Goal: Information Seeking & Learning: Learn about a topic

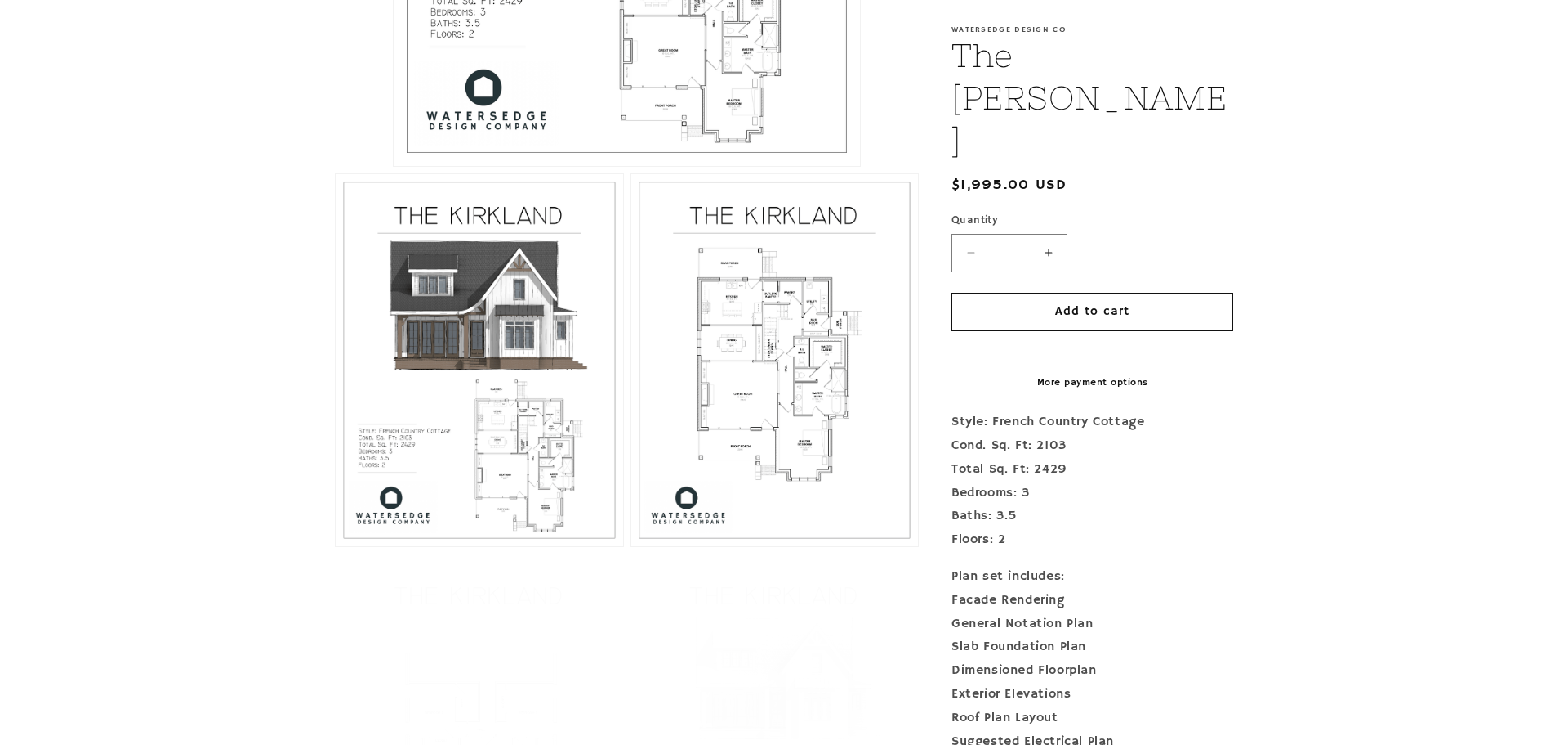
scroll to position [829, 0]
click at [631, 544] on button "Open media 3 in modal" at bounding box center [631, 544] width 0 height 0
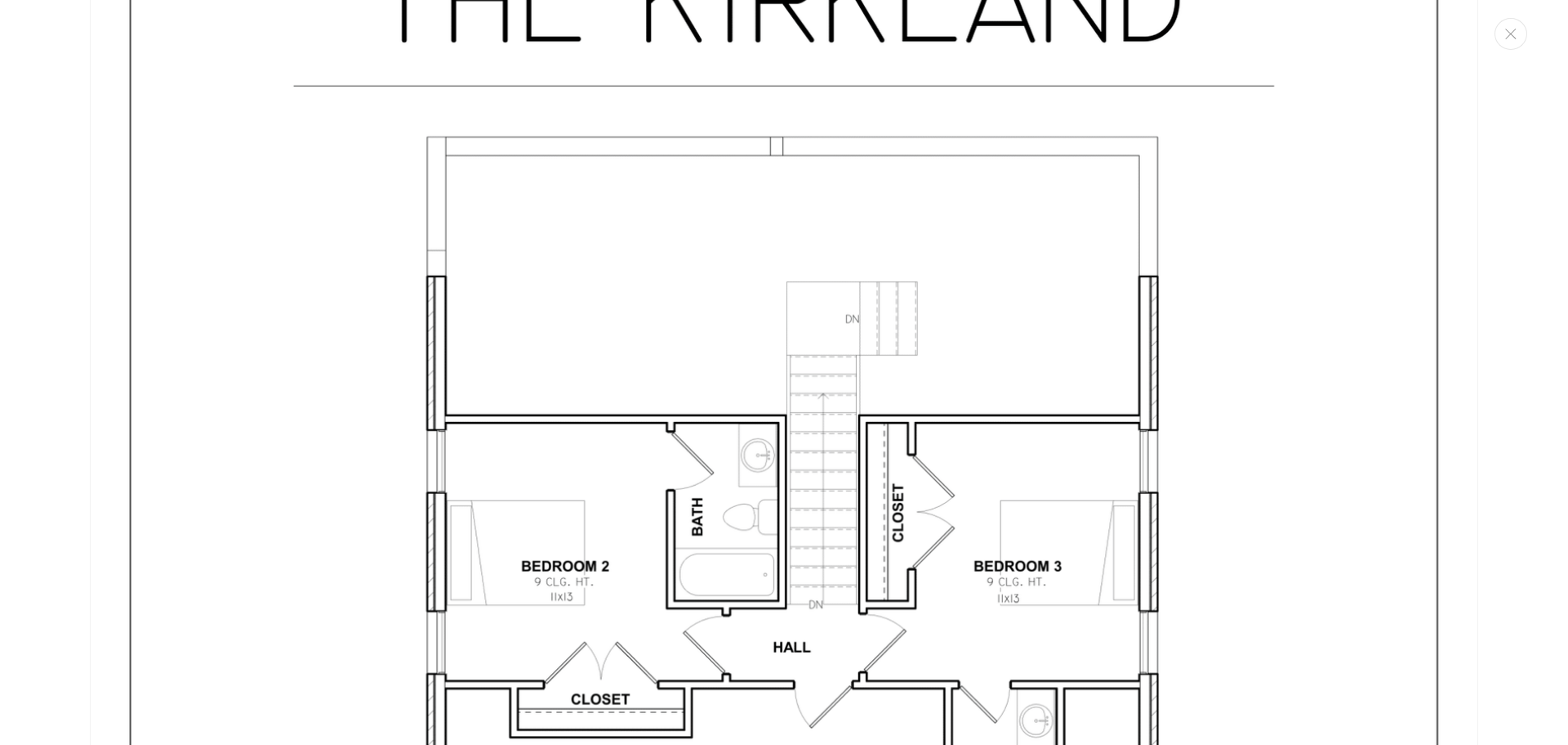
scroll to position [5648, 0]
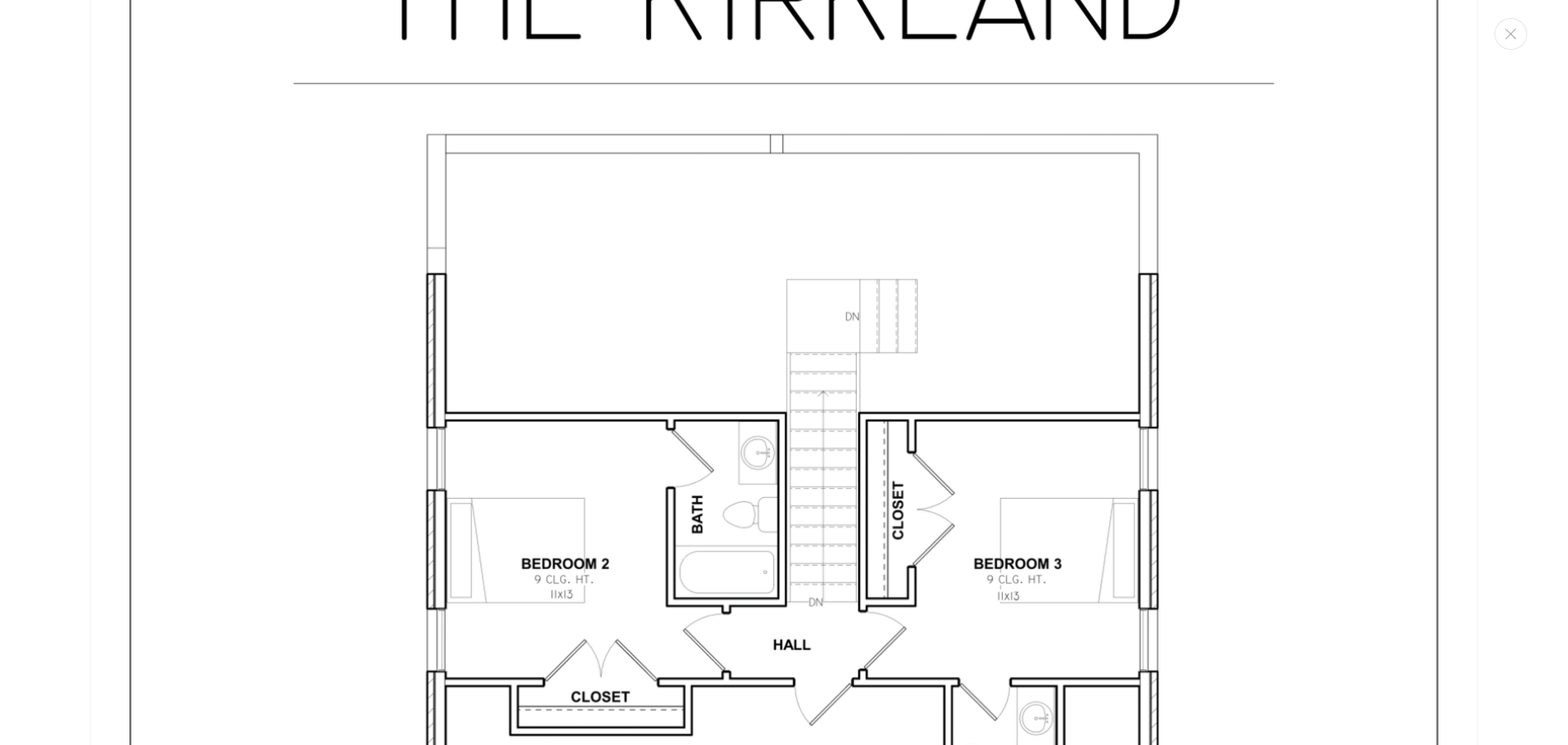
click at [1058, 653] on img "Media gallery" at bounding box center [784, 696] width 1388 height 1797
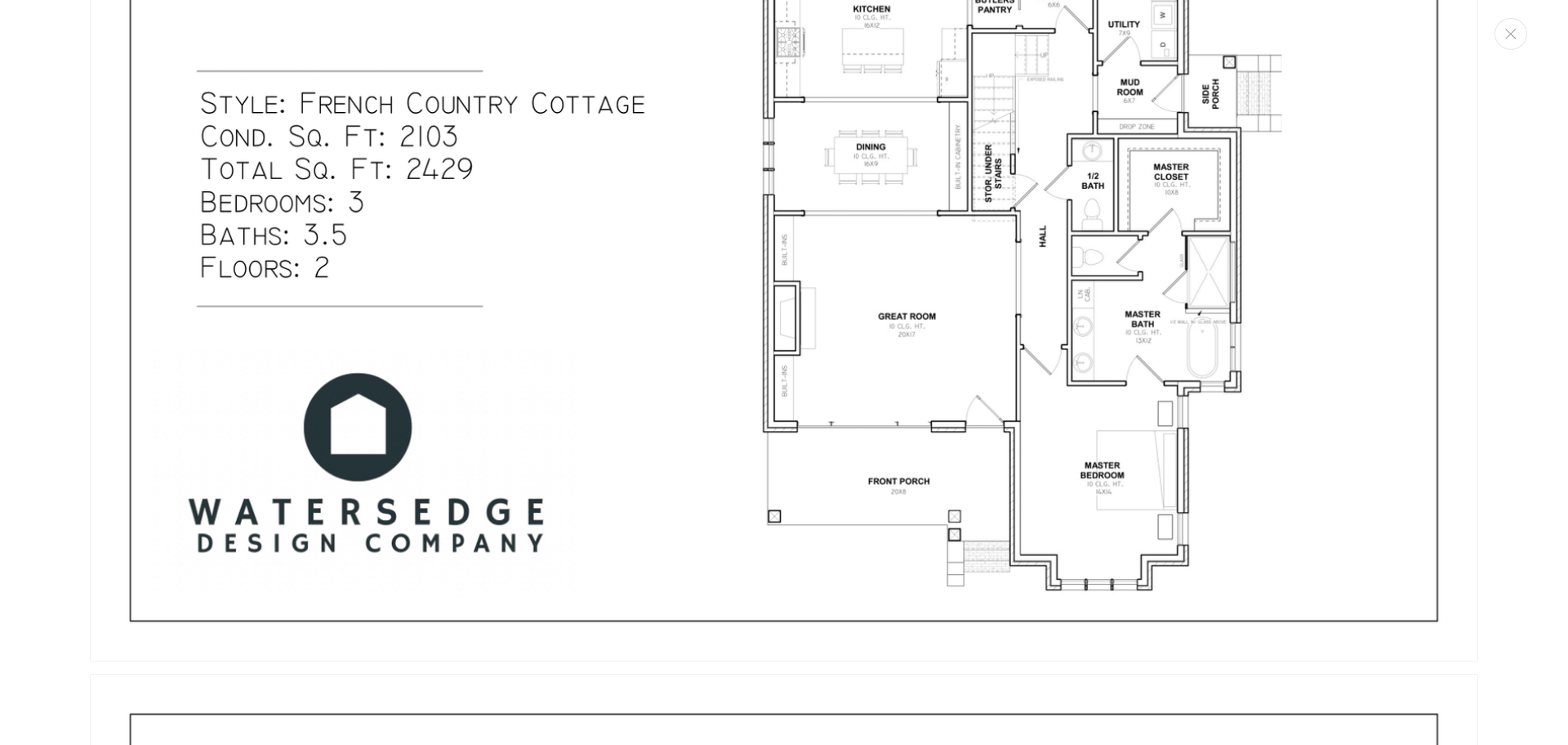
scroll to position [1153, 0]
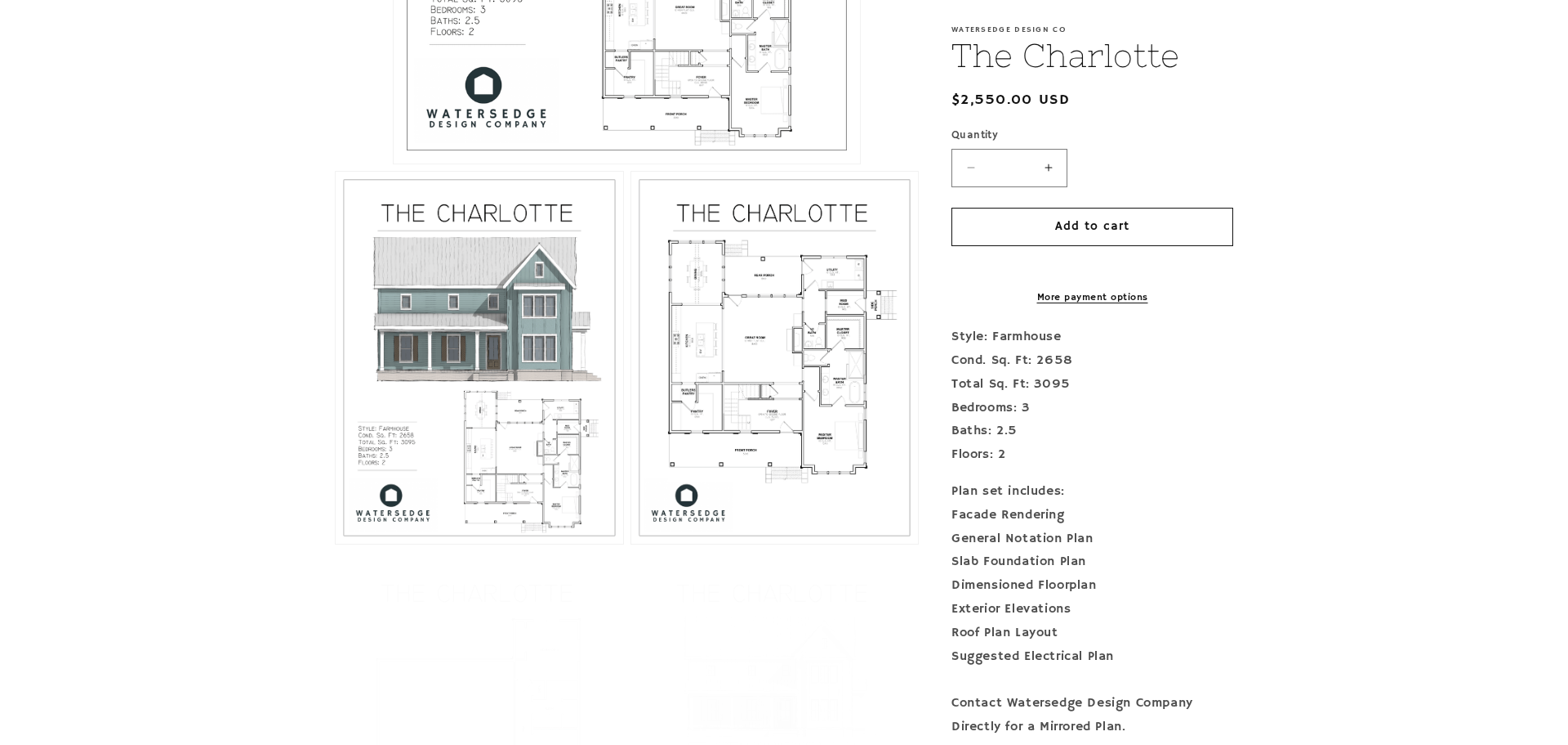
scroll to position [831, 0]
click at [631, 542] on button "Open media 3 in modal" at bounding box center [631, 542] width 0 height 0
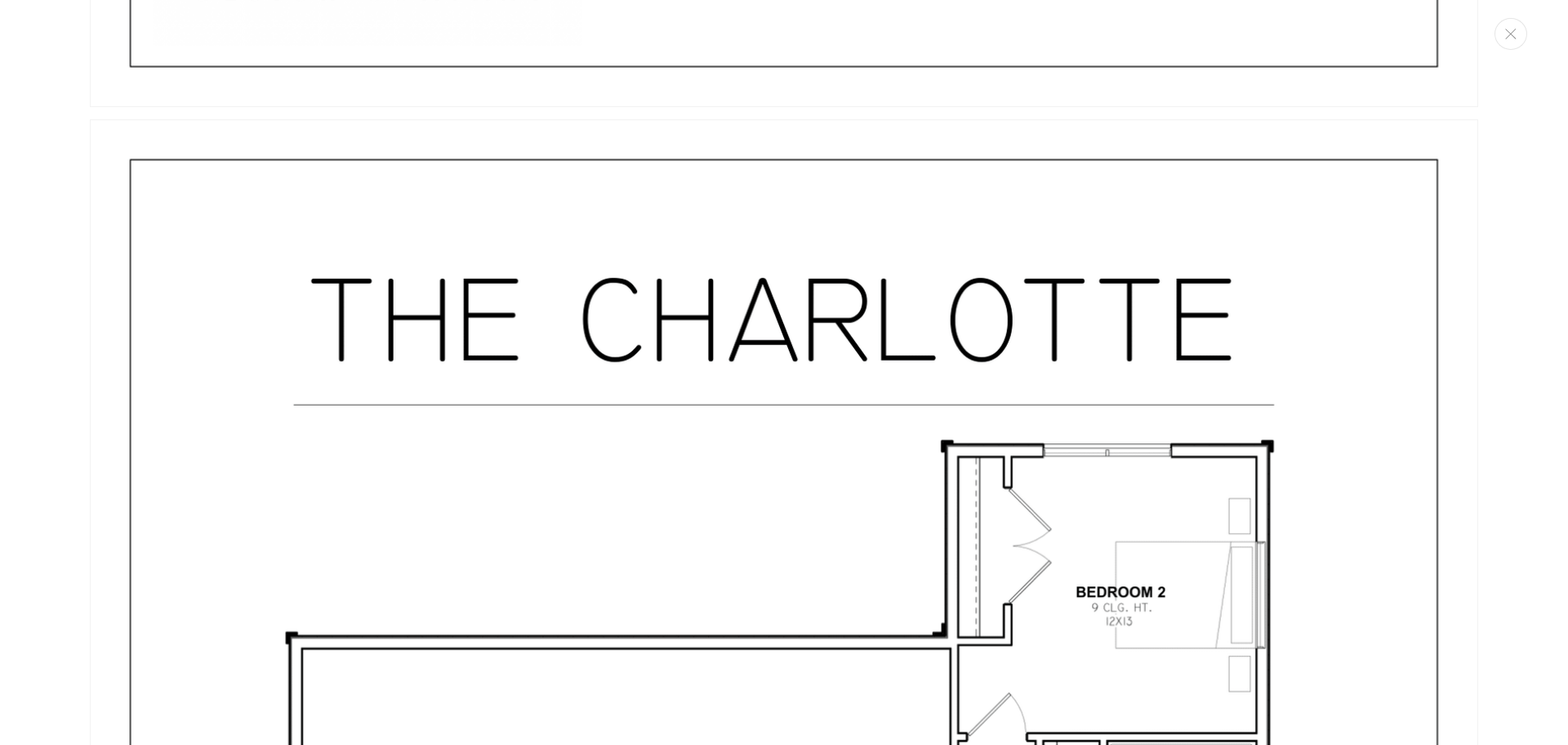
scroll to position [5142, 0]
